Goal: Task Accomplishment & Management: Use online tool/utility

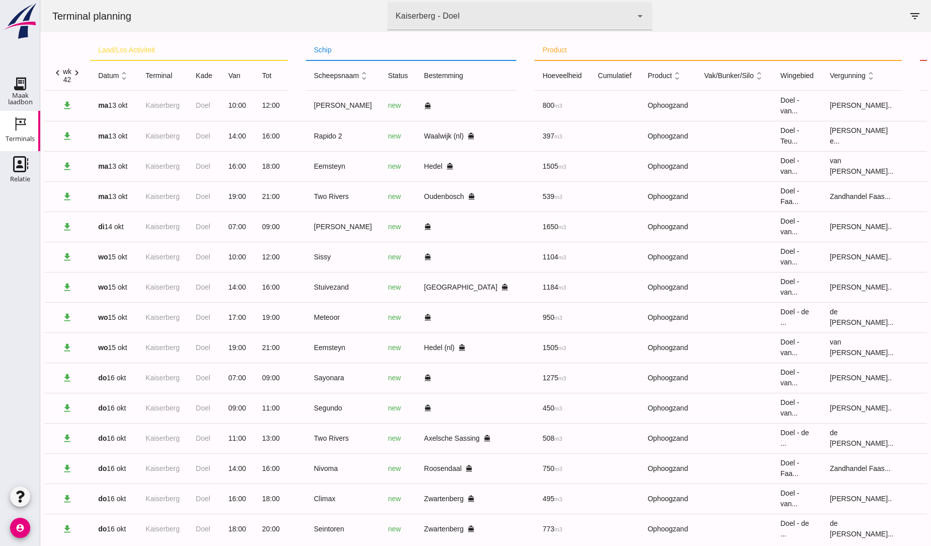
scroll to position [18, 0]
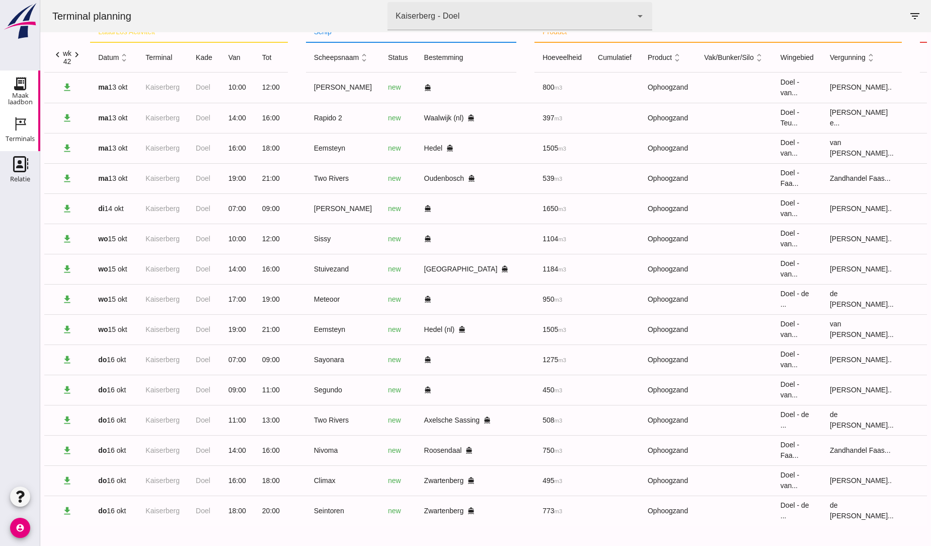
click at [20, 89] on use at bounding box center [20, 83] width 16 height 16
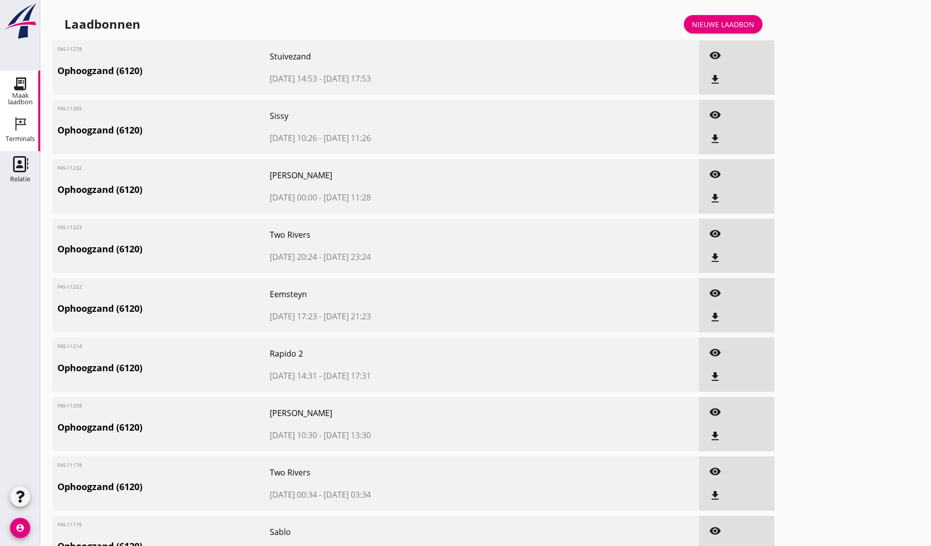
click at [14, 122] on icon "Terminals" at bounding box center [20, 124] width 16 height 16
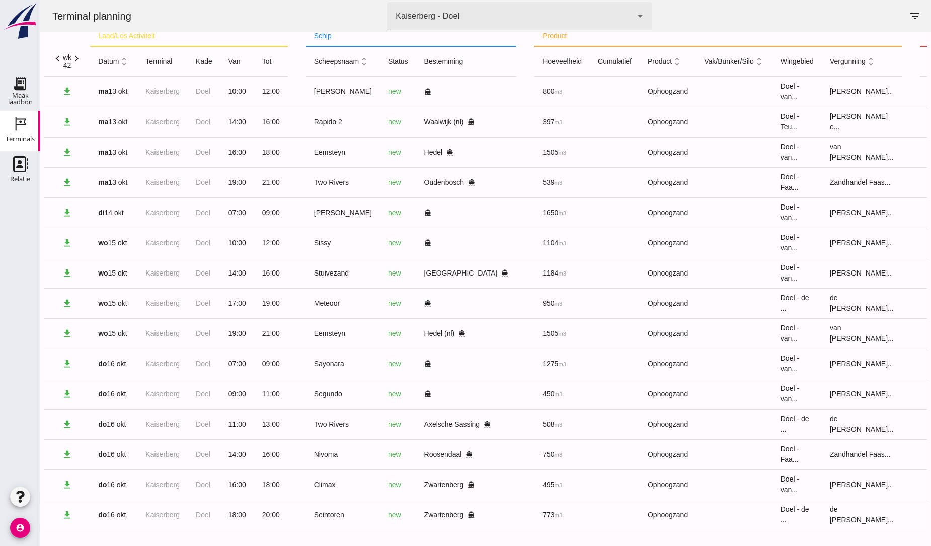
scroll to position [18, 0]
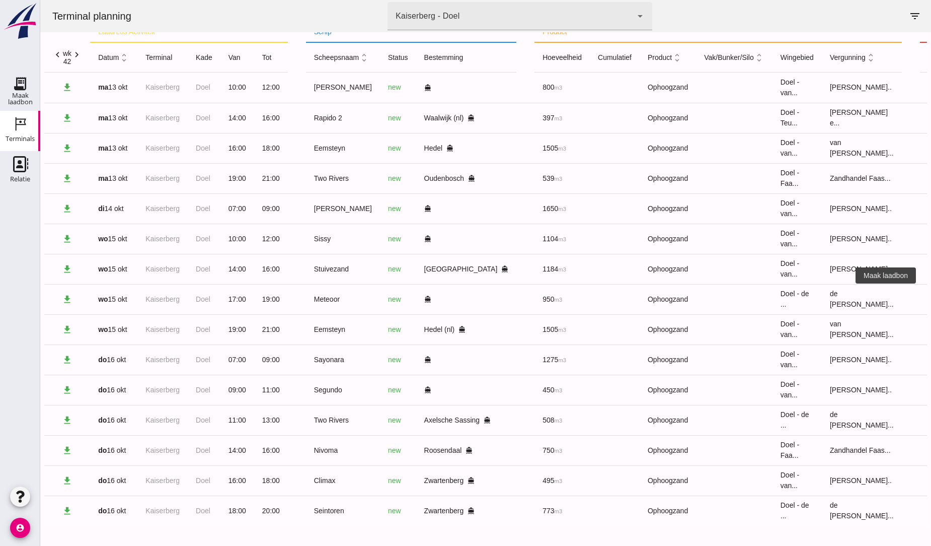
click at [931, 295] on icon "receipt_long" at bounding box center [938, 298] width 9 height 9
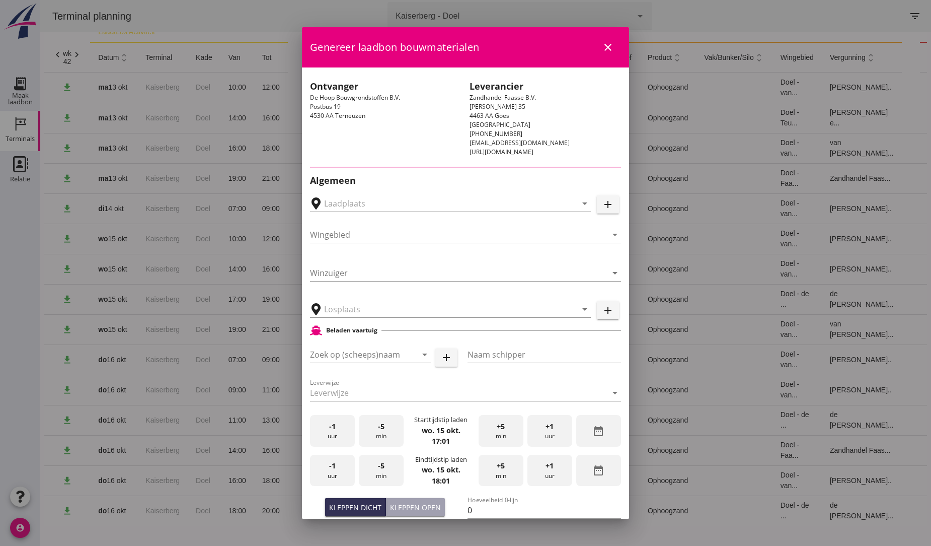
type input "[GEOGRAPHIC_DATA], [GEOGRAPHIC_DATA], [GEOGRAPHIC_DATA]"
type input "Meteoor"
type input "[PERSON_NAME]"
type input "1236"
type input "Ophoogzand (6120)"
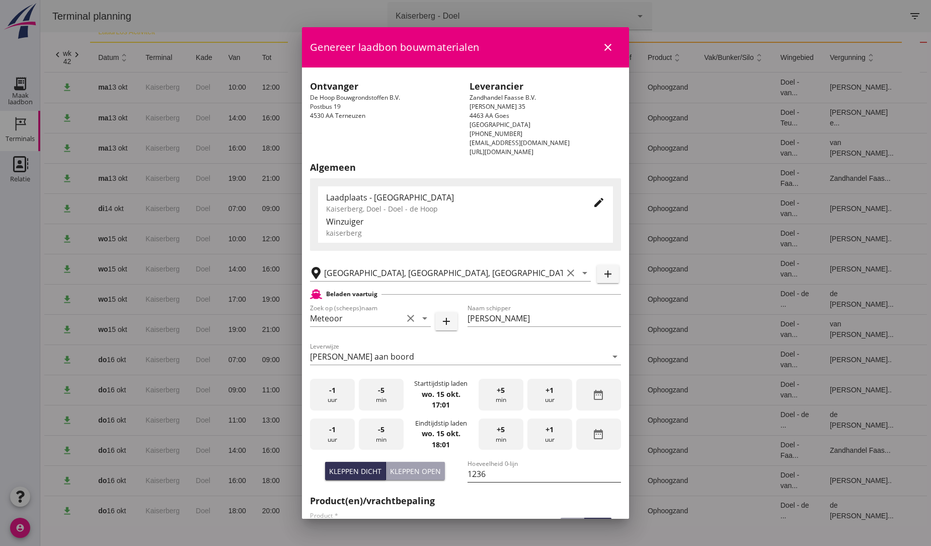
click at [490, 476] on input "1236" at bounding box center [545, 474] width 154 height 16
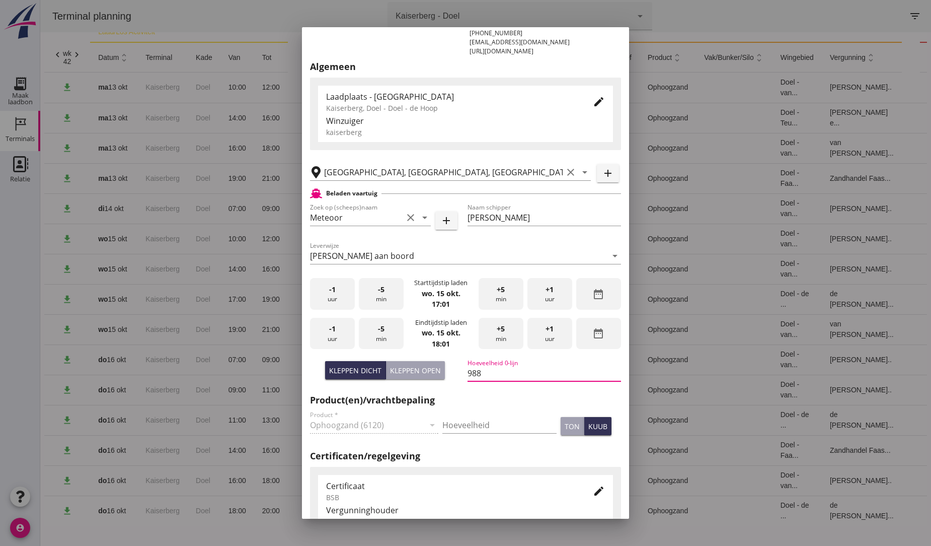
scroll to position [112, 0]
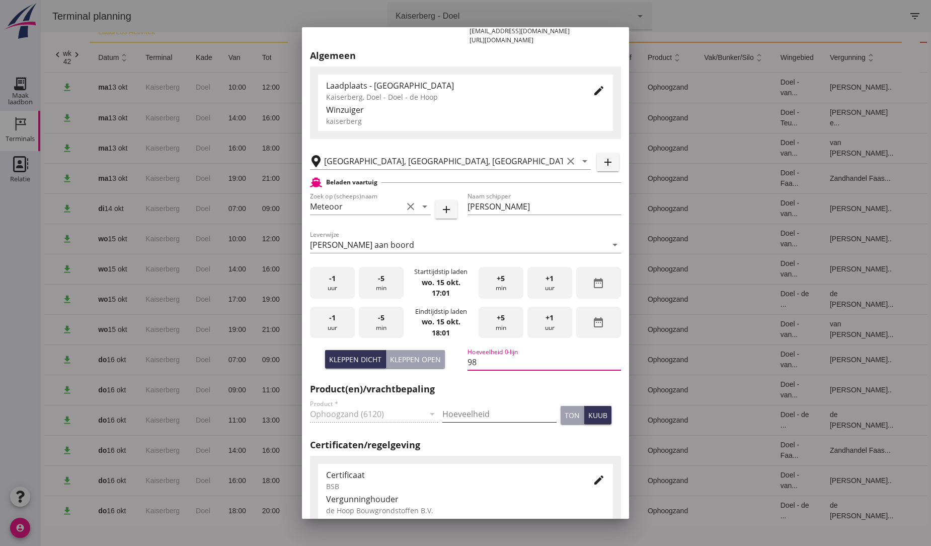
type input "9"
type input "1000"
click at [472, 385] on h2 "Product(en)/vrachtbepaling" at bounding box center [465, 389] width 311 height 14
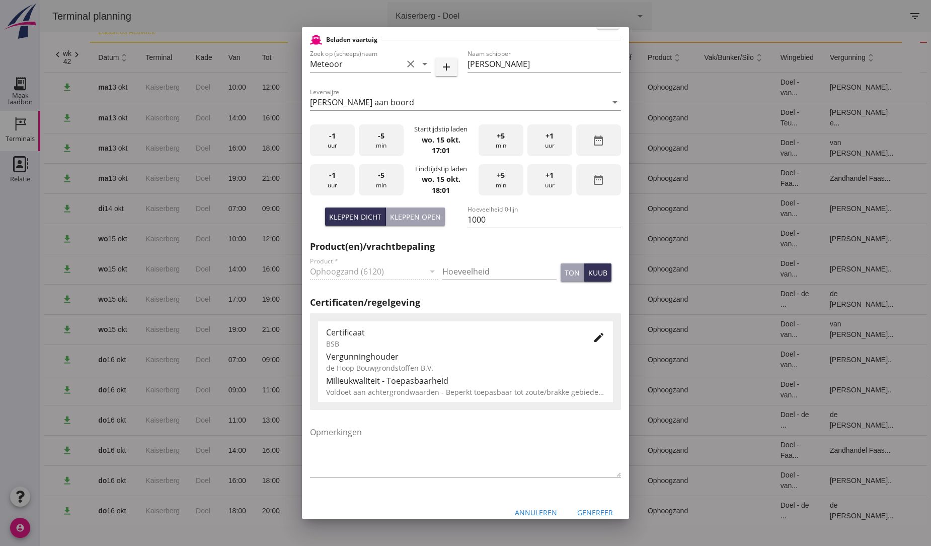
scroll to position [267, 0]
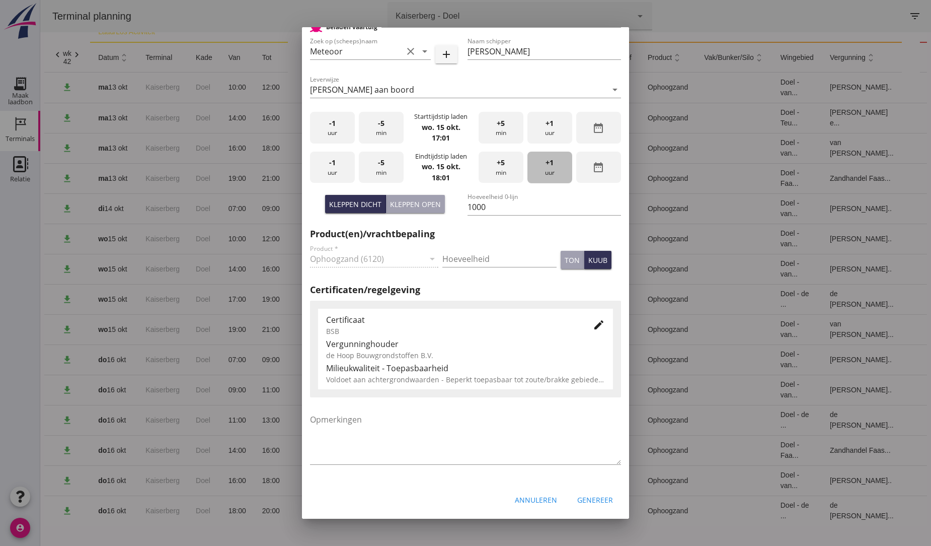
click at [541, 168] on div "+1 uur" at bounding box center [549, 167] width 45 height 32
click at [542, 172] on div "+1 uur" at bounding box center [549, 167] width 45 height 32
click at [546, 121] on span "+1" at bounding box center [550, 123] width 8 height 11
click at [588, 498] on div "Genereer" at bounding box center [595, 499] width 36 height 11
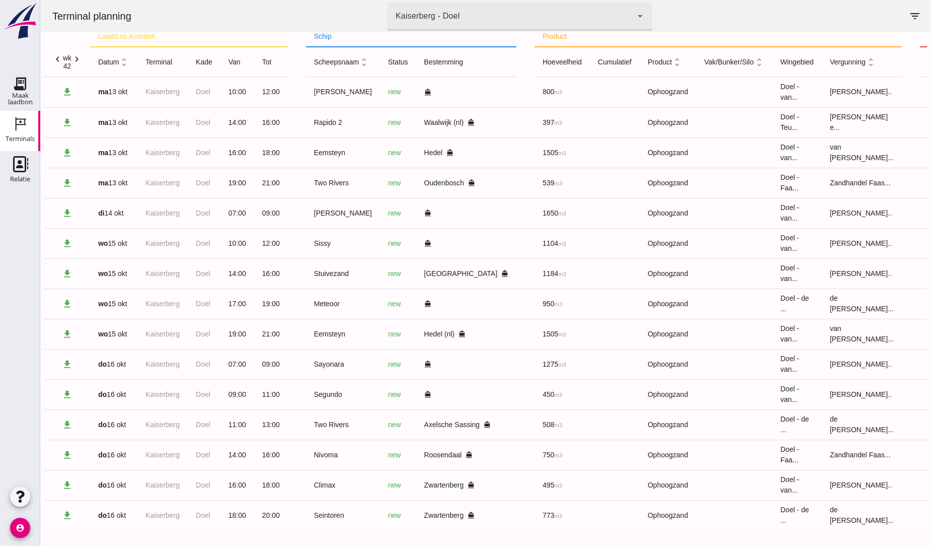
scroll to position [18, 0]
